Goal: Task Accomplishment & Management: Complete application form

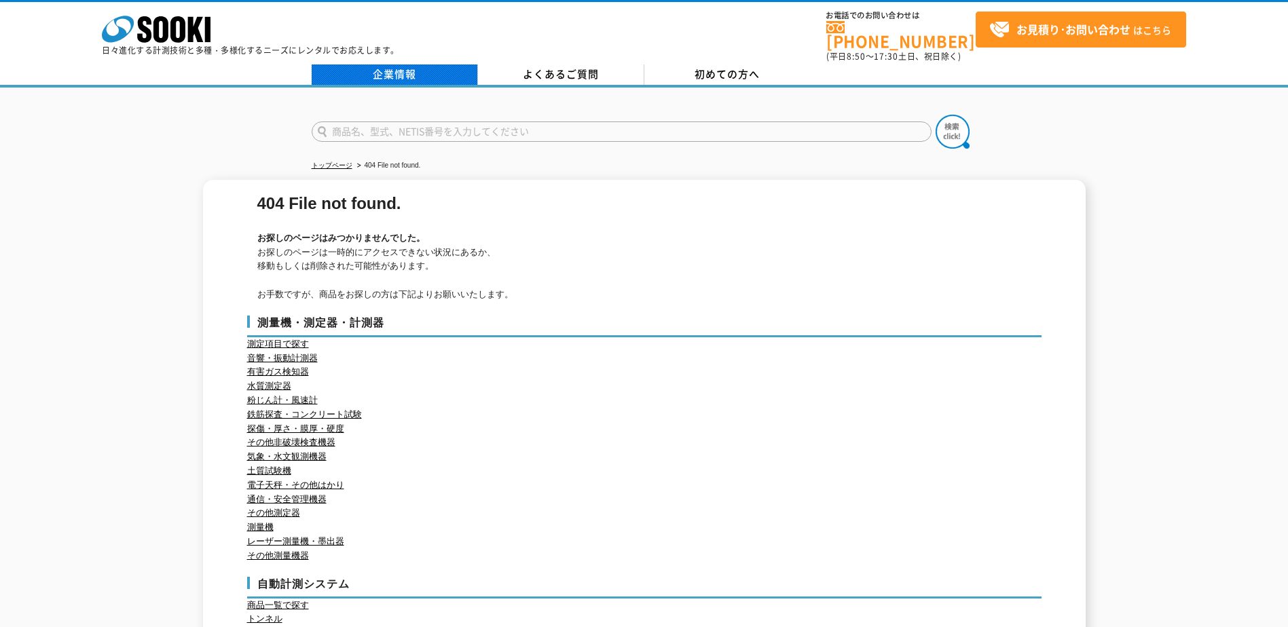
click at [398, 65] on link "企業情報" at bounding box center [395, 75] width 166 height 20
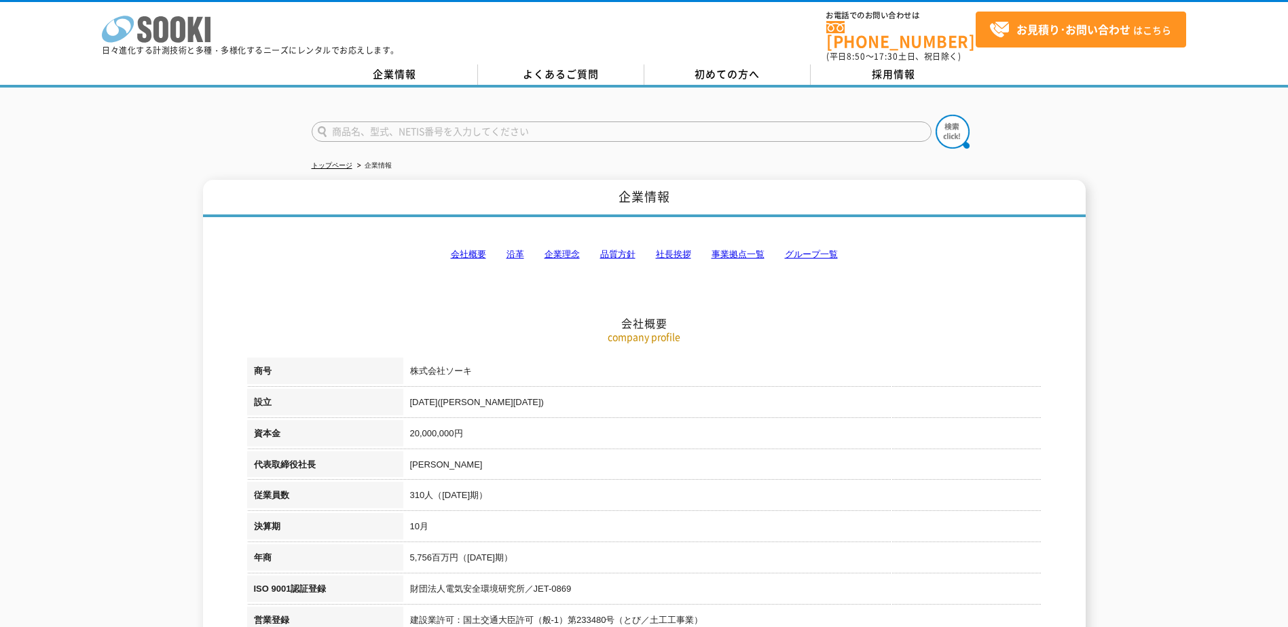
click at [163, 28] on icon at bounding box center [160, 29] width 15 height 26
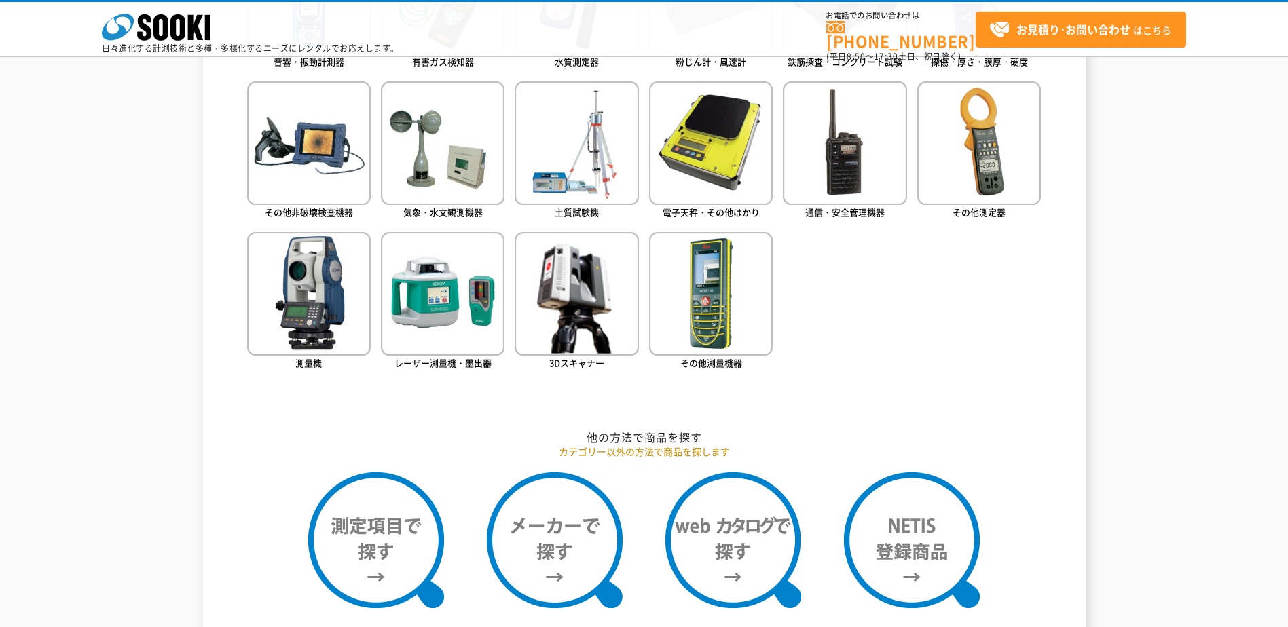
scroll to position [387, 0]
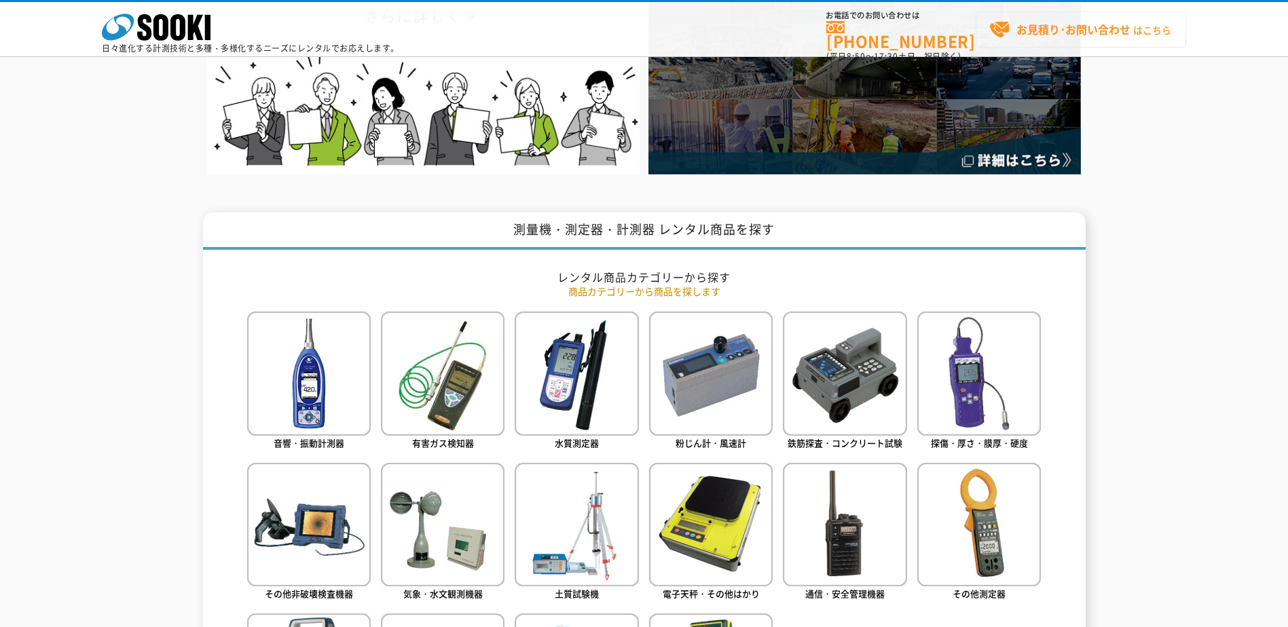
click at [1012, 16] on link "お見積り･お問い合わせ はこちら" at bounding box center [1081, 30] width 210 height 36
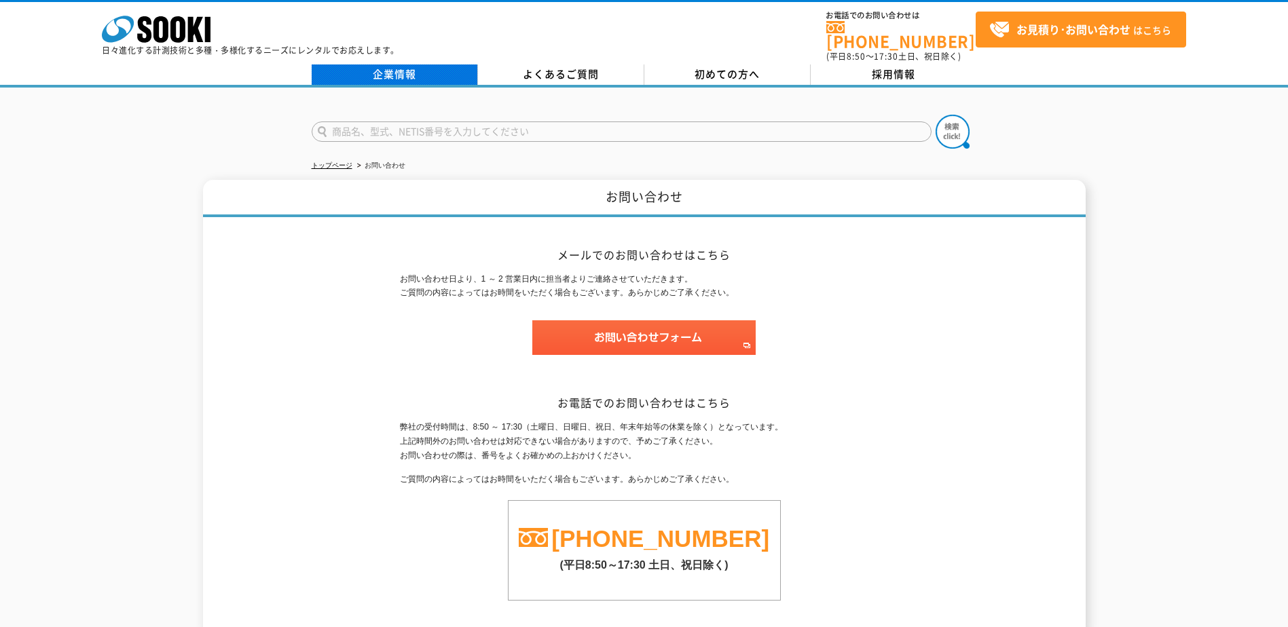
click at [380, 65] on link "企業情報" at bounding box center [395, 75] width 166 height 20
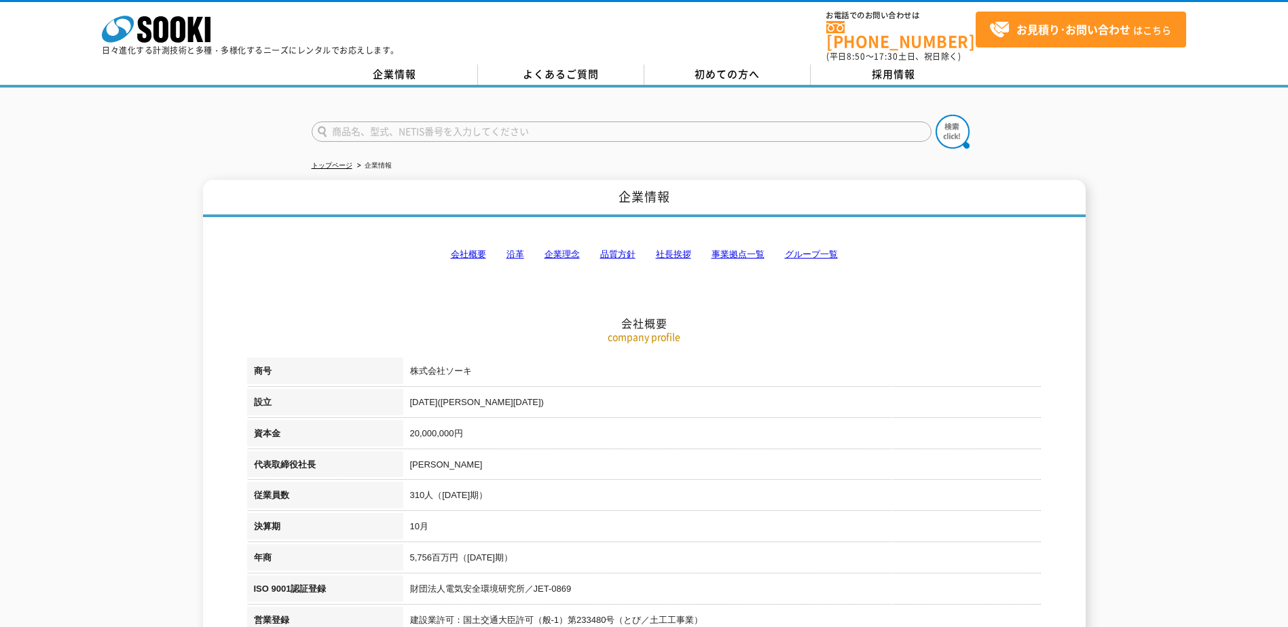
click at [453, 249] on link "会社概要" at bounding box center [468, 254] width 35 height 10
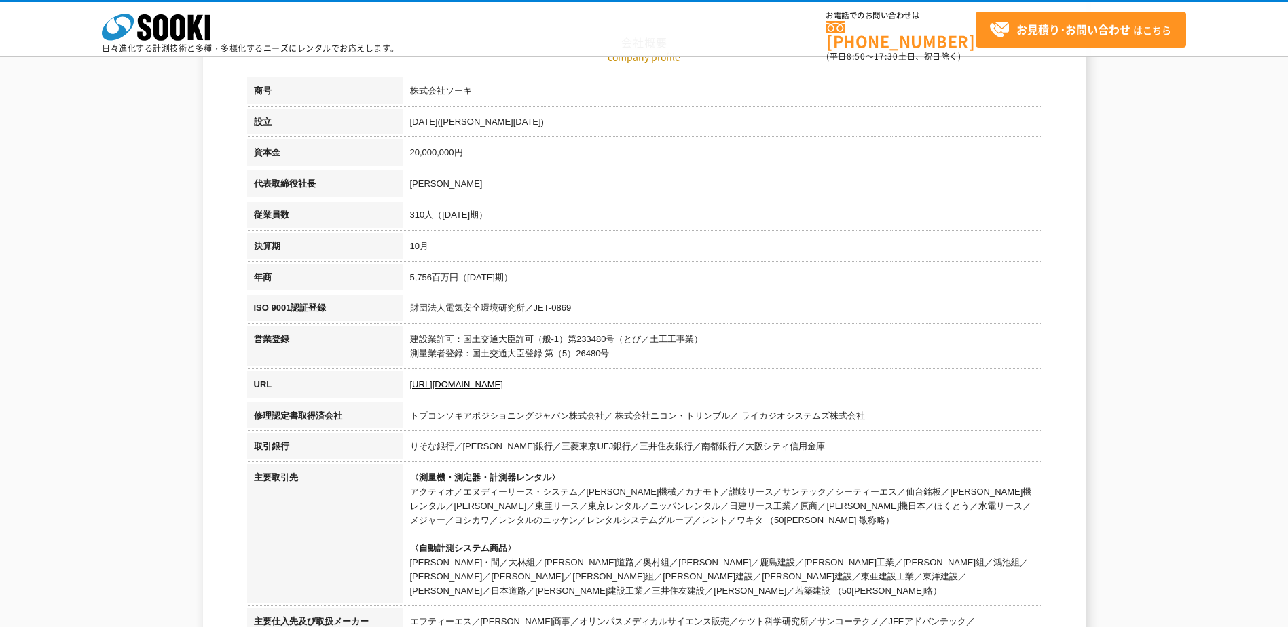
scroll to position [240, 0]
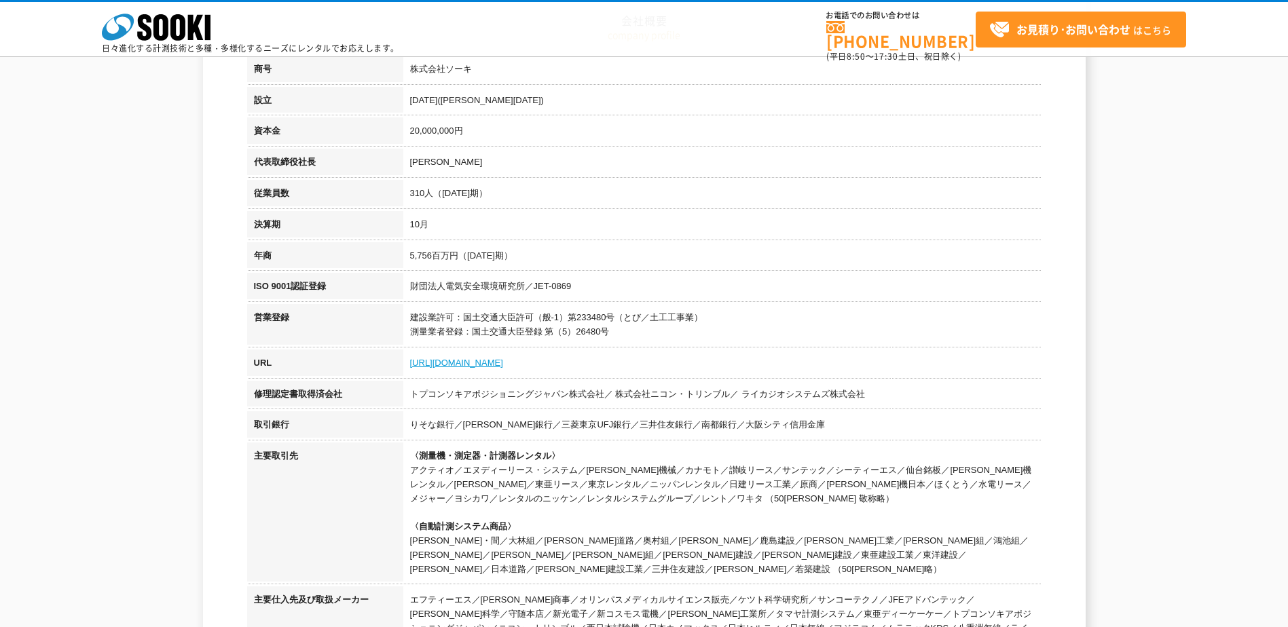
click at [466, 363] on link "[URL][DOMAIN_NAME]" at bounding box center [456, 363] width 93 height 10
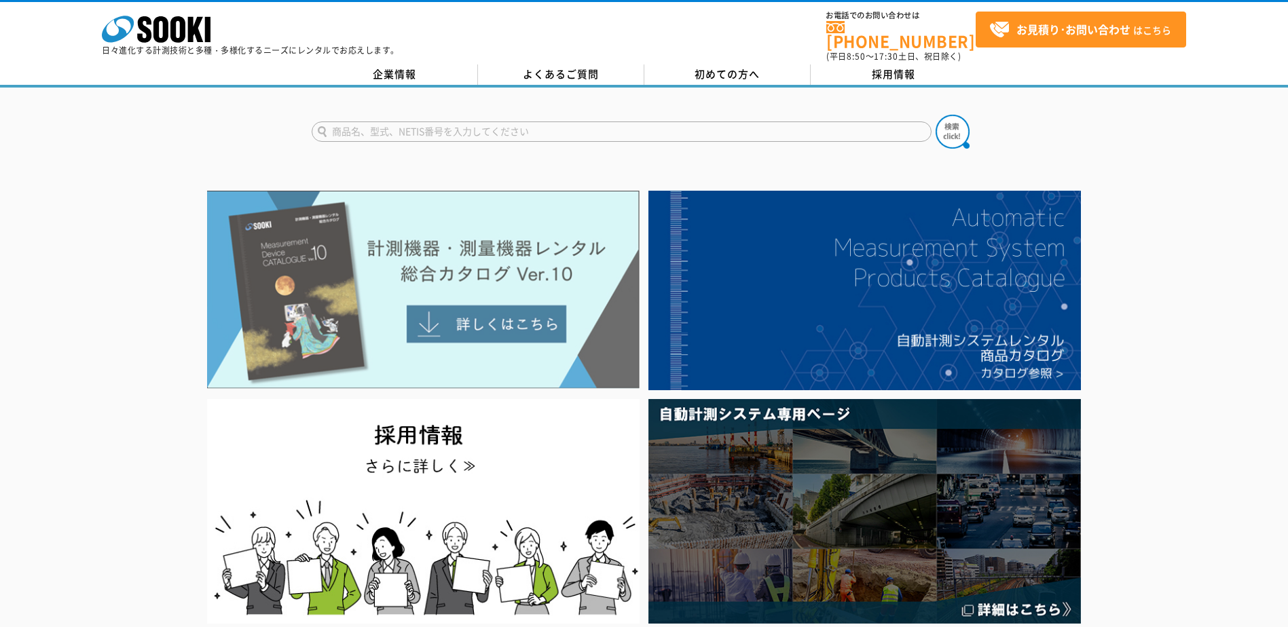
click at [482, 339] on img at bounding box center [423, 290] width 433 height 198
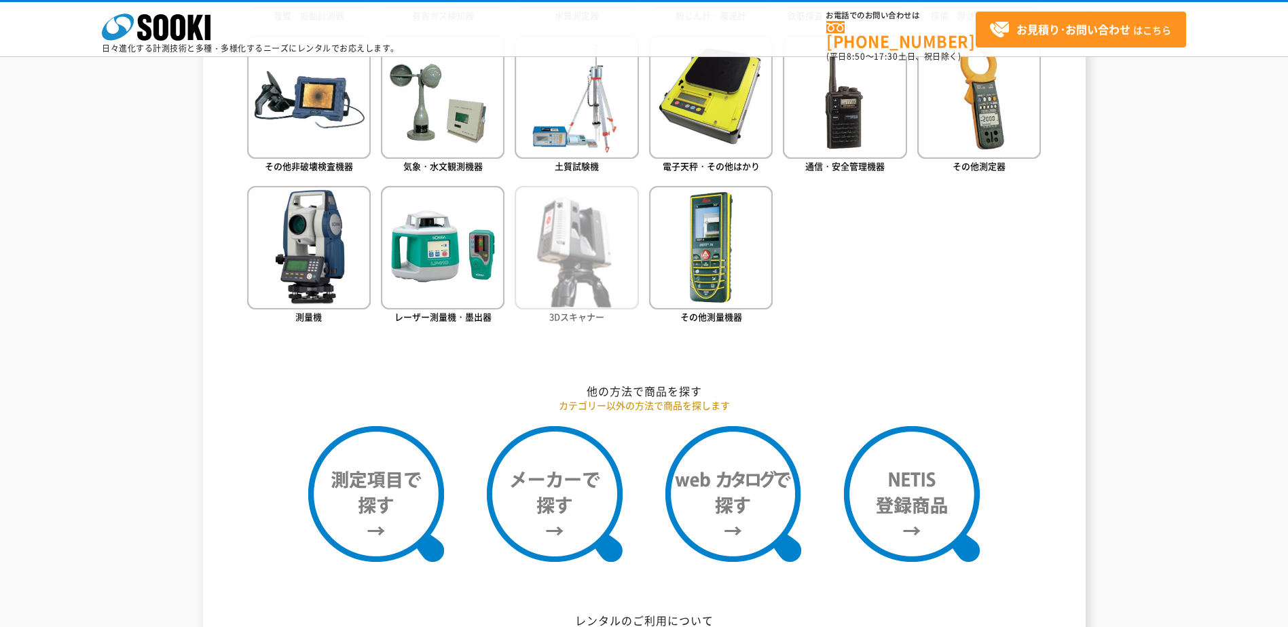
scroll to position [1086, 0]
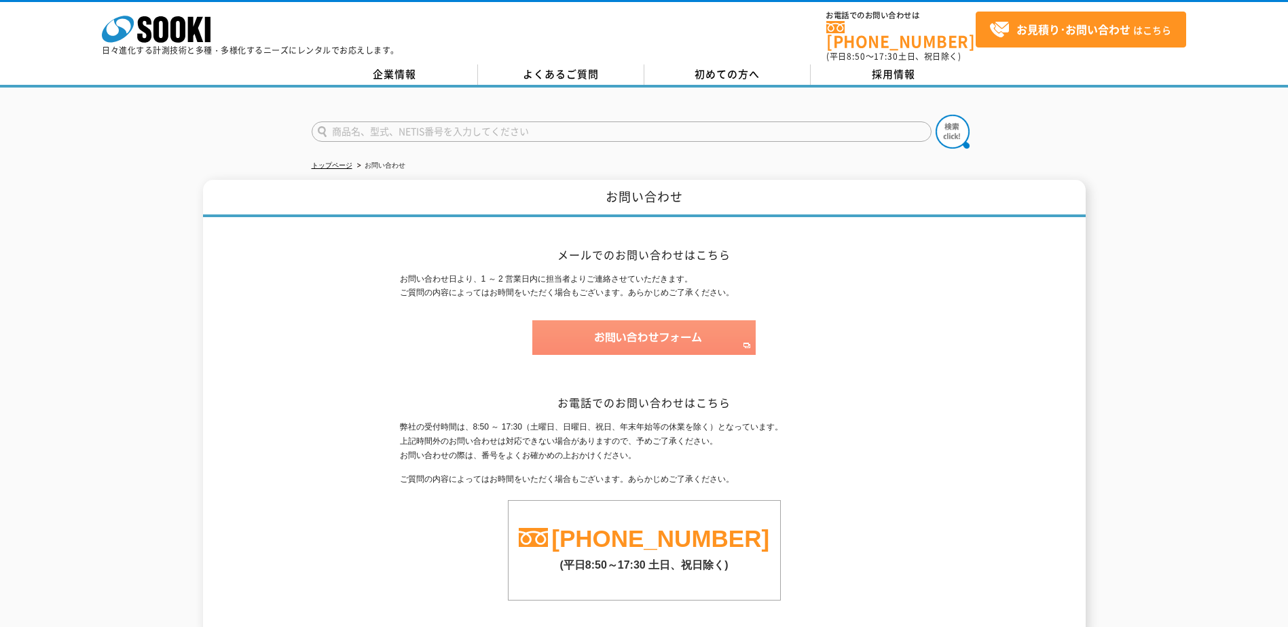
click at [648, 326] on img at bounding box center [643, 337] width 223 height 35
